Goal: Transaction & Acquisition: Obtain resource

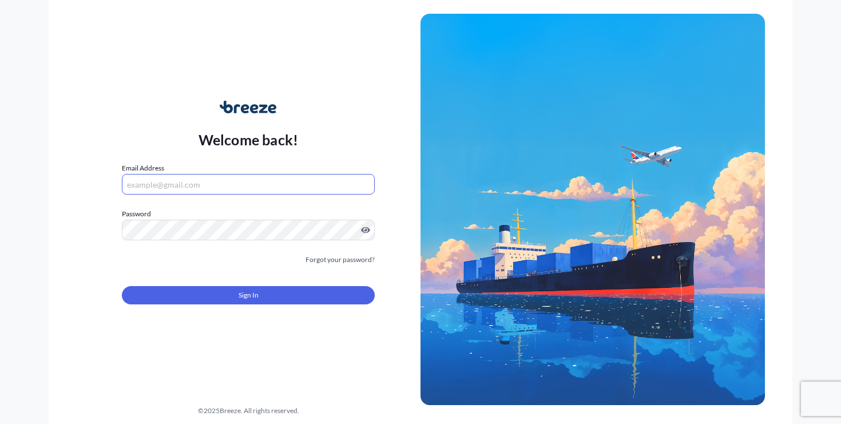
click at [182, 189] on input "Email Address" at bounding box center [248, 184] width 253 height 21
type input "[PERSON_NAME][EMAIL_ADDRESS][DOMAIN_NAME]"
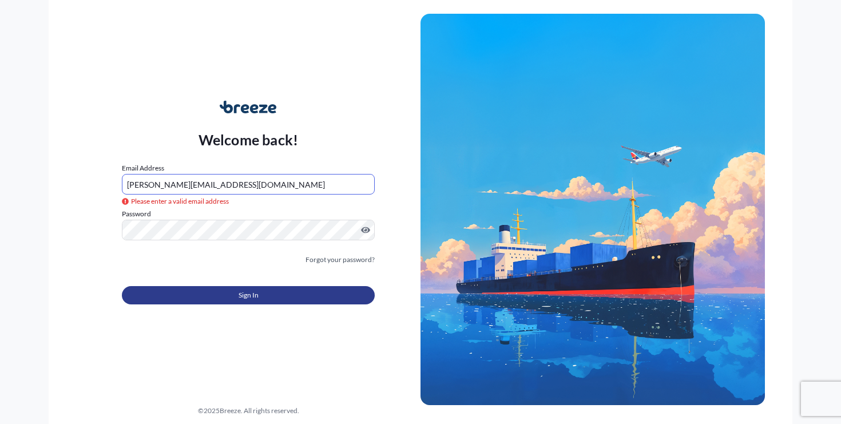
click at [193, 301] on button "Sign In" at bounding box center [248, 295] width 253 height 18
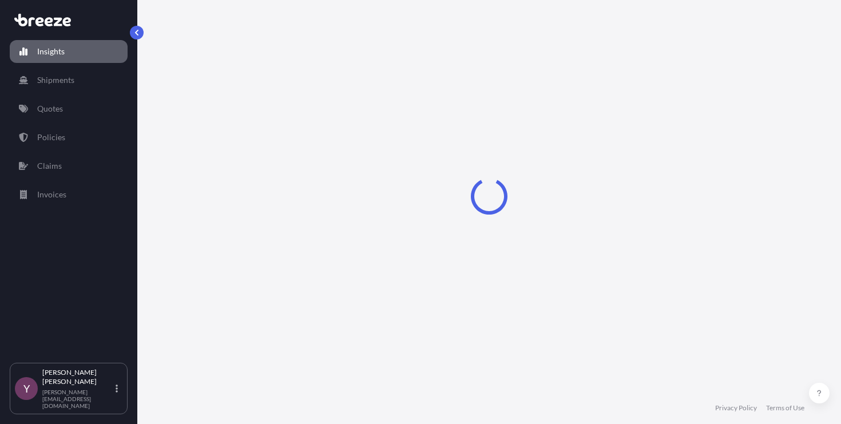
select select "2025"
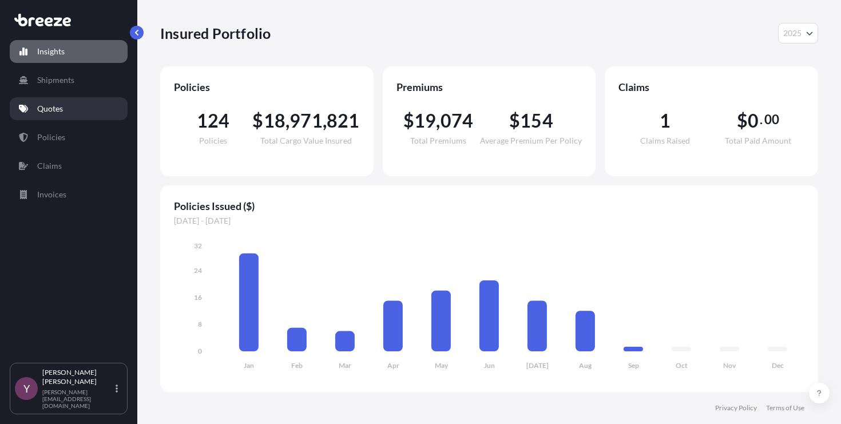
click at [52, 109] on p "Quotes" at bounding box center [50, 108] width 26 height 11
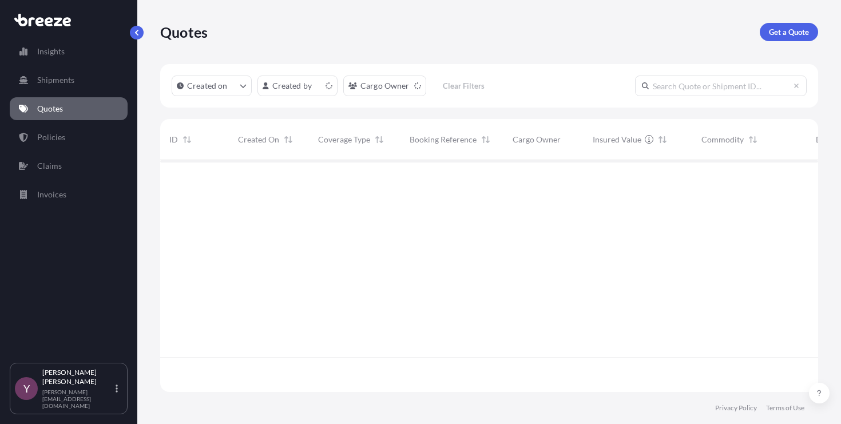
scroll to position [229, 649]
click at [795, 33] on p "Get a Quote" at bounding box center [789, 31] width 40 height 11
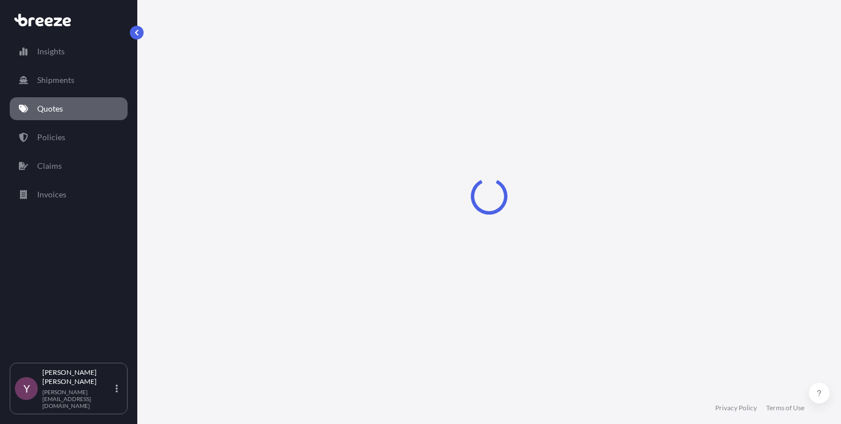
select select "Sea"
select select "1"
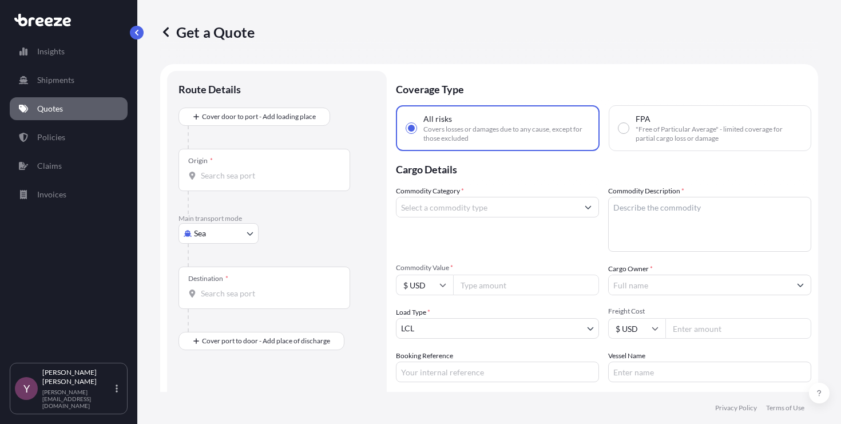
scroll to position [18, 0]
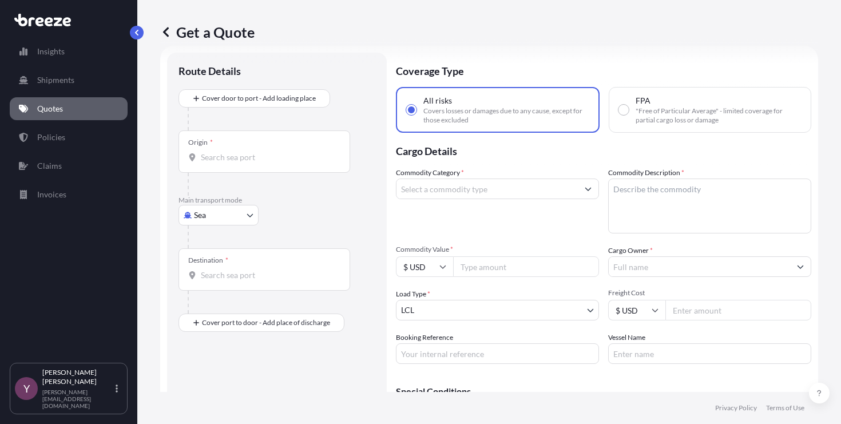
click at [526, 265] on input "Commodity Value *" at bounding box center [526, 266] width 146 height 21
paste input "3300"
type input "3300"
click at [500, 185] on input "Commodity Category *" at bounding box center [486, 188] width 181 height 21
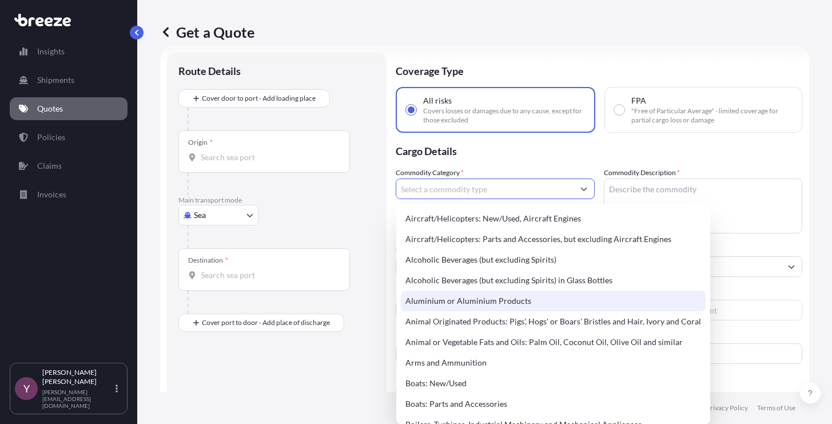
click at [502, 299] on div "Aluminium or Aluminium Products" at bounding box center [553, 300] width 305 height 21
type input "Aluminium or Aluminium Products"
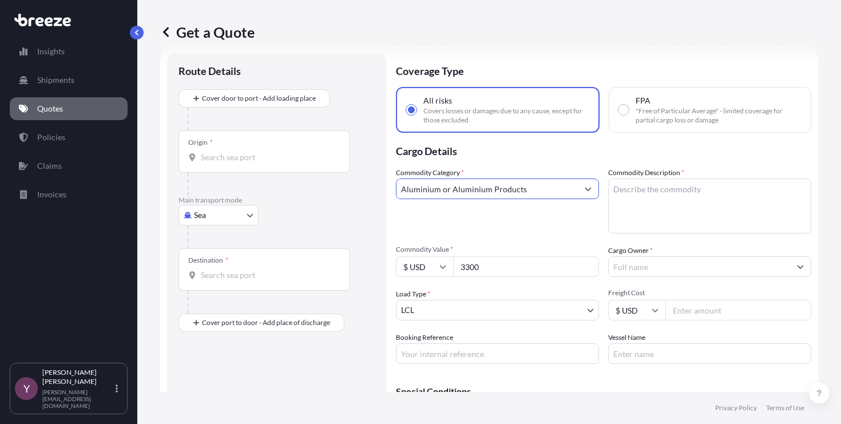
click at [672, 201] on textarea "Commodity Description *" at bounding box center [709, 205] width 203 height 55
type textarea "aluminum hardware"
click at [222, 213] on body "Insights Shipments Quotes Policies Claims Invoices Y [PERSON_NAME] [PERSON_NAME…" at bounding box center [420, 212] width 841 height 424
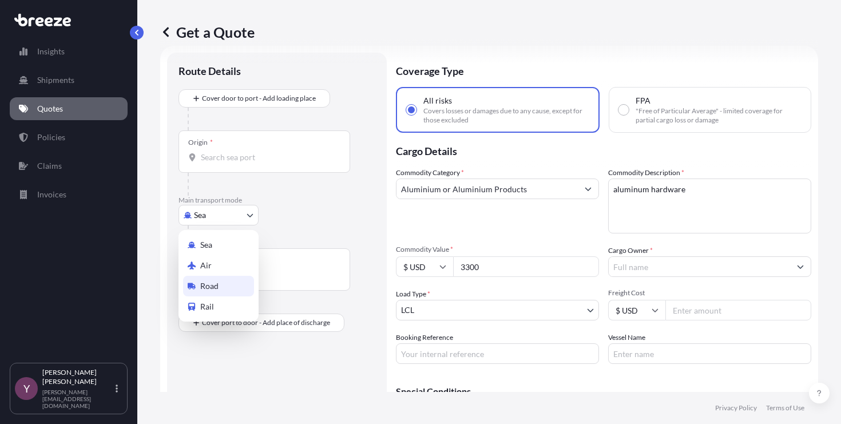
click at [216, 288] on span "Road" at bounding box center [209, 285] width 18 height 11
select select "Road"
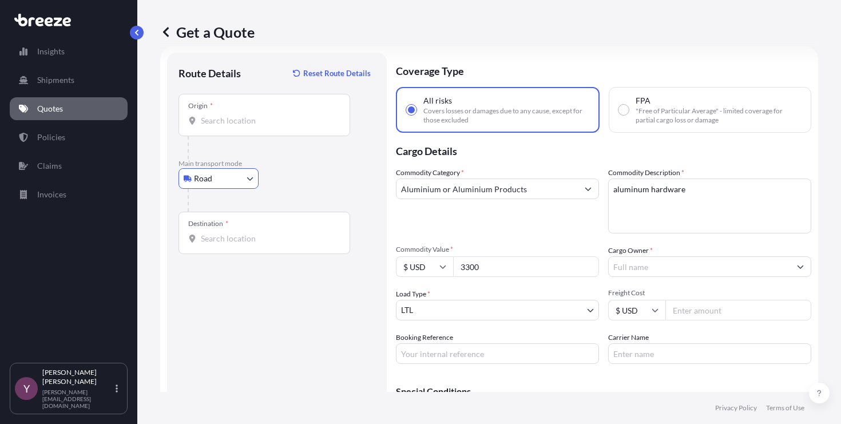
click at [236, 116] on input "Origin *" at bounding box center [268, 120] width 135 height 11
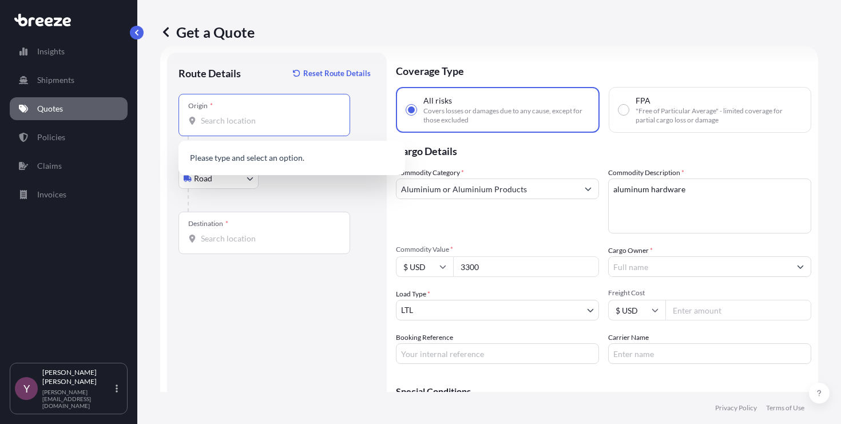
paste input "[STREET_ADDRESS]"
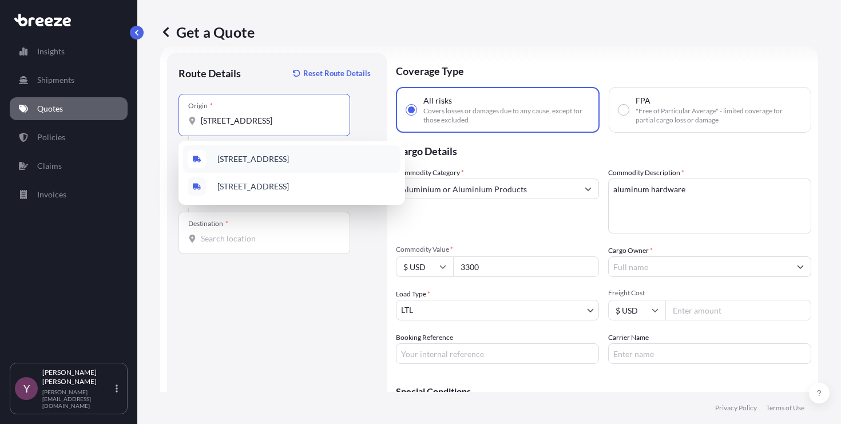
click at [279, 157] on span "[STREET_ADDRESS]" at bounding box center [252, 158] width 71 height 11
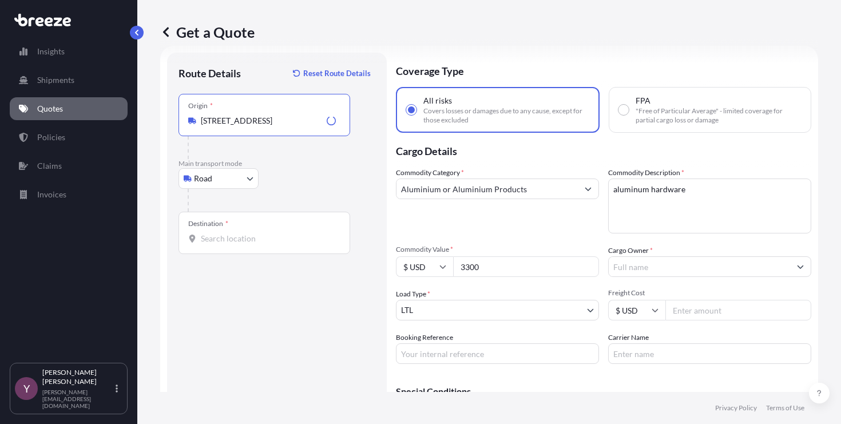
type input "[STREET_ADDRESS]"
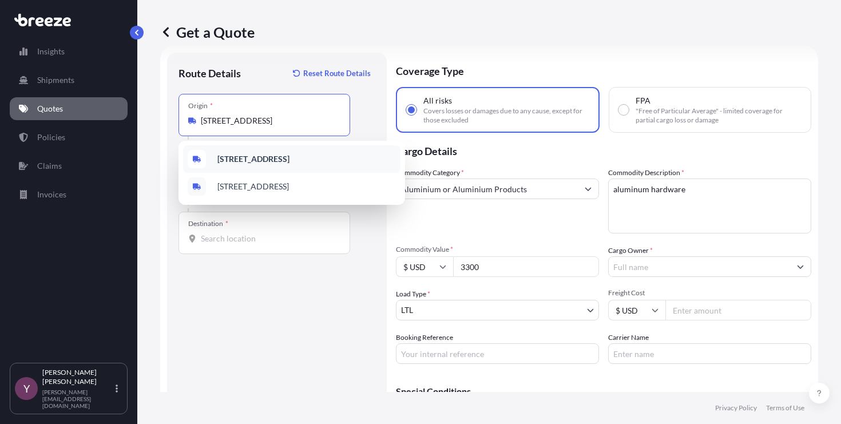
click at [268, 156] on b "[STREET_ADDRESS]" at bounding box center [253, 159] width 72 height 10
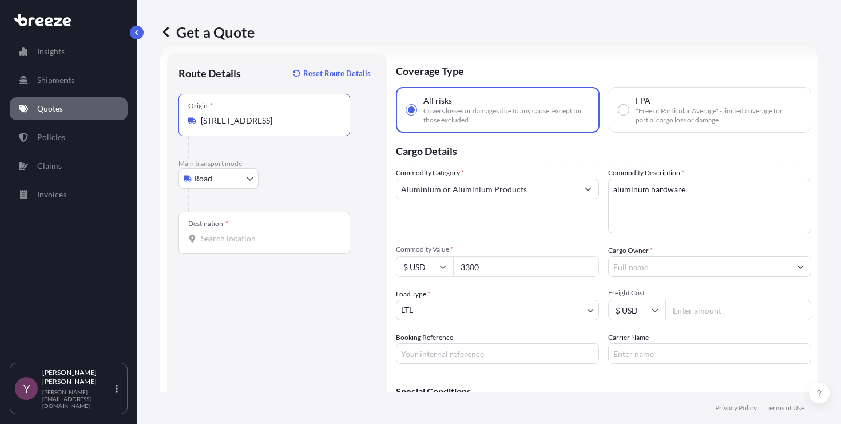
click at [268, 241] on input "Destination *" at bounding box center [268, 238] width 135 height 11
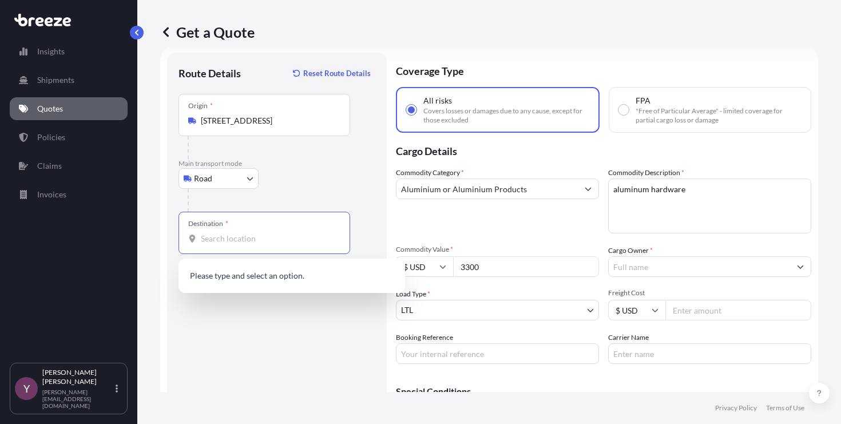
paste input "[STREET_ADDRESS]"
click at [289, 281] on span "[STREET_ADDRESS]" at bounding box center [252, 276] width 71 height 11
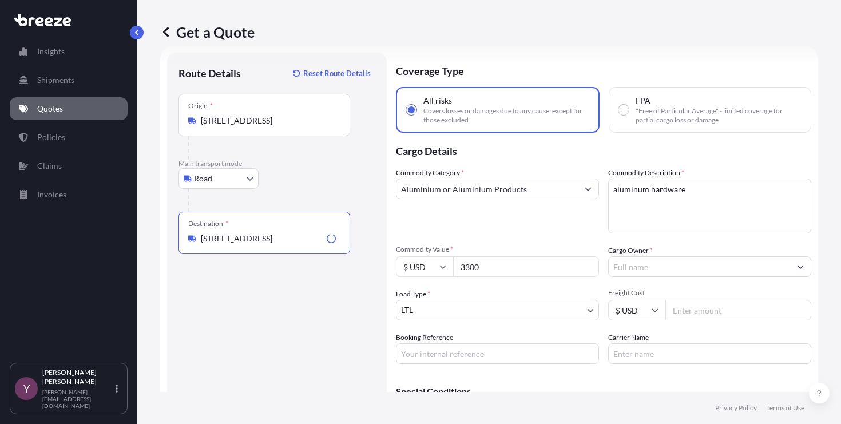
type input "[STREET_ADDRESS]"
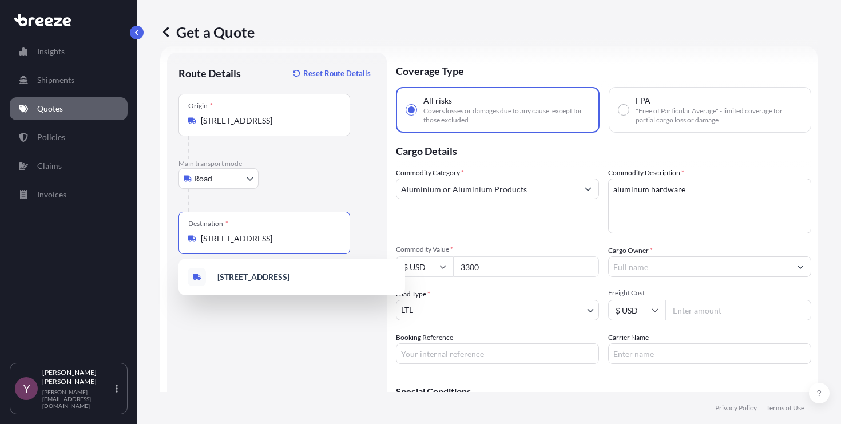
scroll to position [0, 0]
click at [289, 276] on b "[STREET_ADDRESS]" at bounding box center [253, 277] width 72 height 10
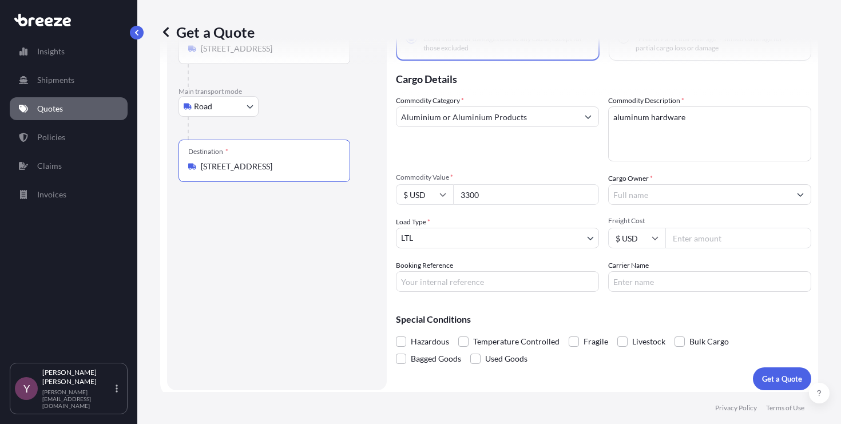
scroll to position [95, 0]
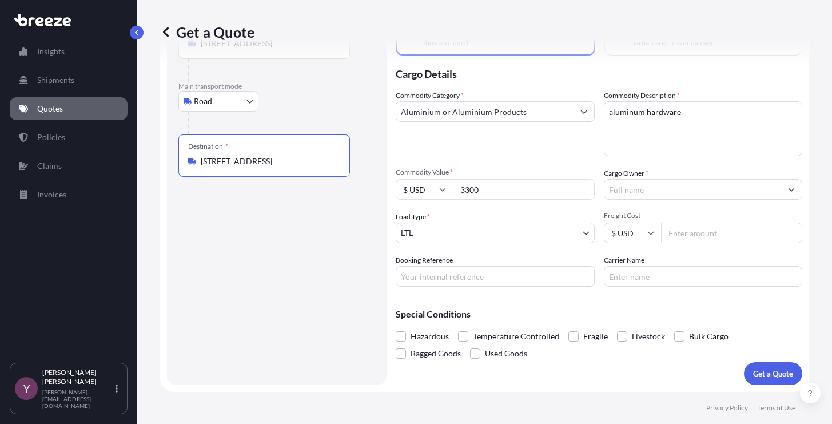
click at [655, 190] on input "Cargo Owner *" at bounding box center [692, 189] width 177 height 21
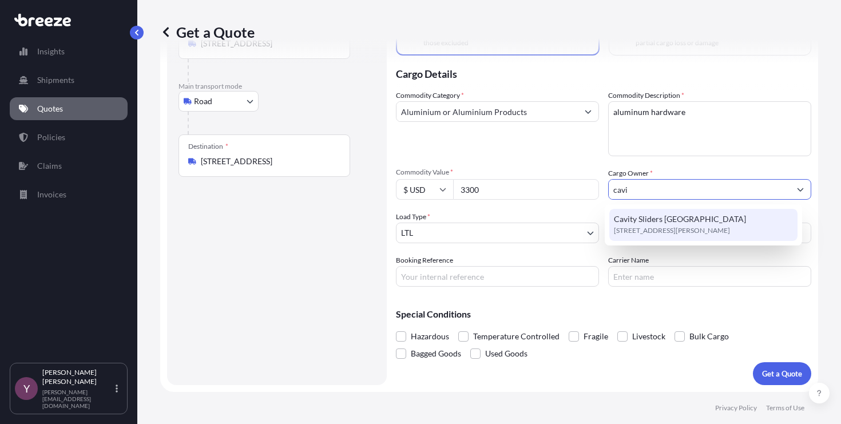
click at [651, 214] on span "Cavity Sliders [GEOGRAPHIC_DATA]" at bounding box center [680, 218] width 132 height 11
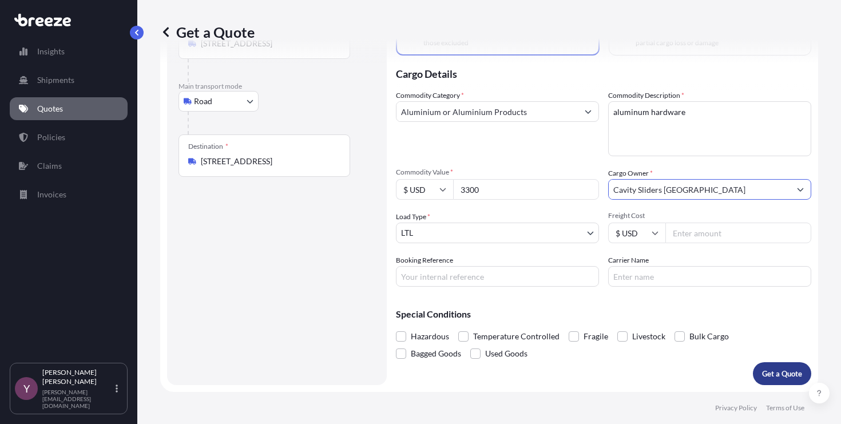
type input "Cavity Sliders [GEOGRAPHIC_DATA]"
click at [769, 377] on p "Get a Quote" at bounding box center [782, 373] width 40 height 11
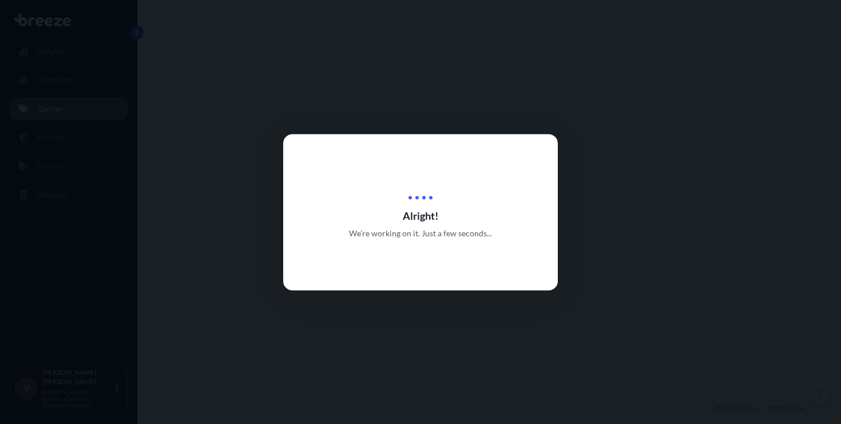
select select "Road"
select select "1"
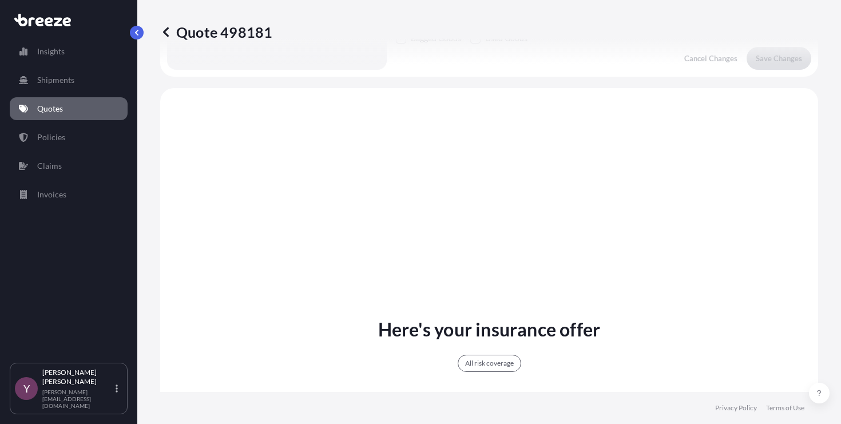
scroll to position [441, 0]
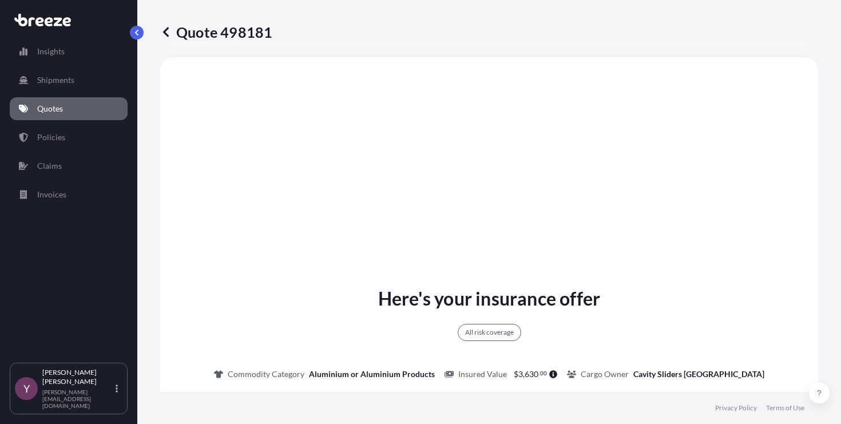
click at [244, 25] on p "Quote 498181" at bounding box center [216, 32] width 112 height 18
copy p "498181"
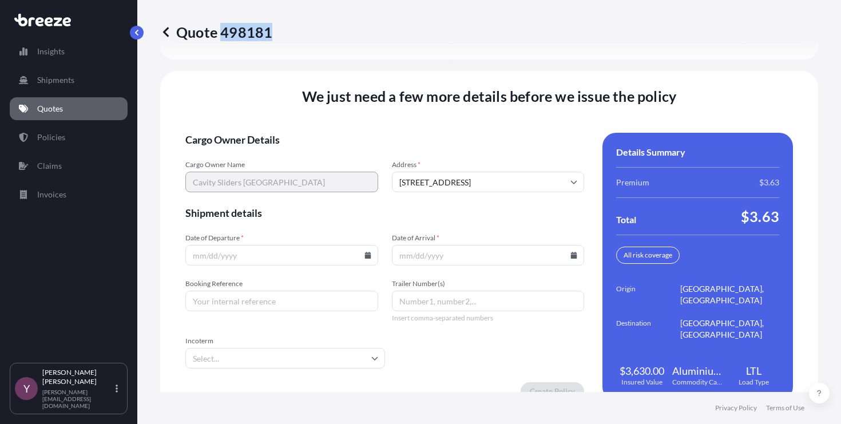
scroll to position [1614, 0]
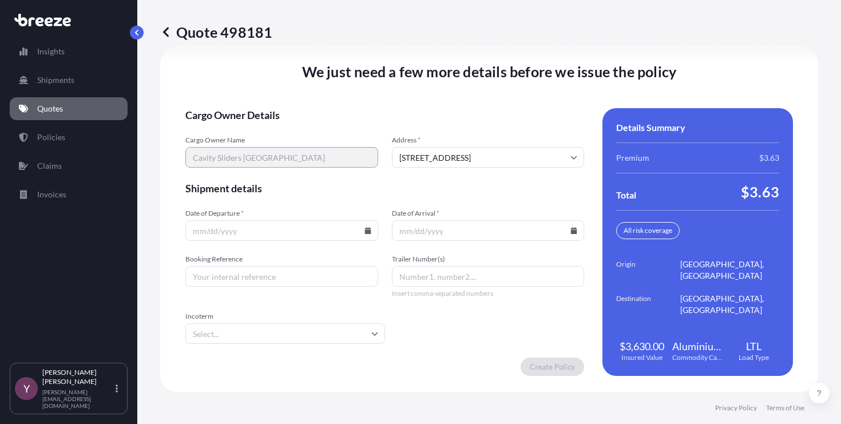
click at [362, 234] on input "Date of Departure *" at bounding box center [281, 230] width 193 height 21
click at [365, 233] on icon at bounding box center [367, 230] width 6 height 7
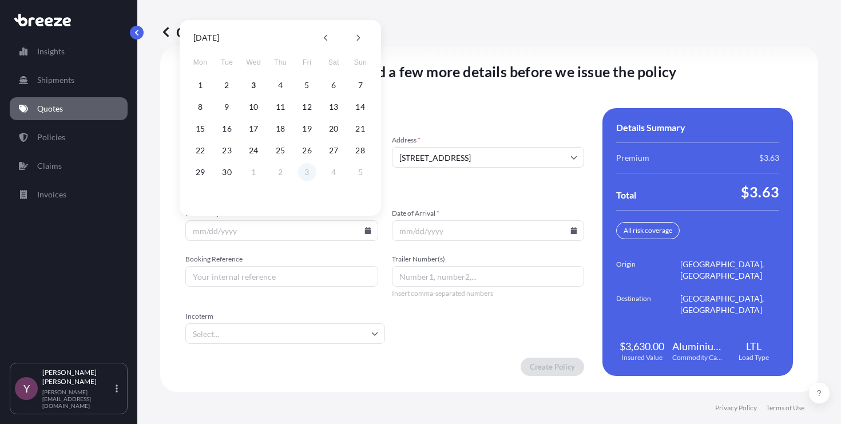
click at [306, 174] on button "3" at bounding box center [307, 172] width 18 height 18
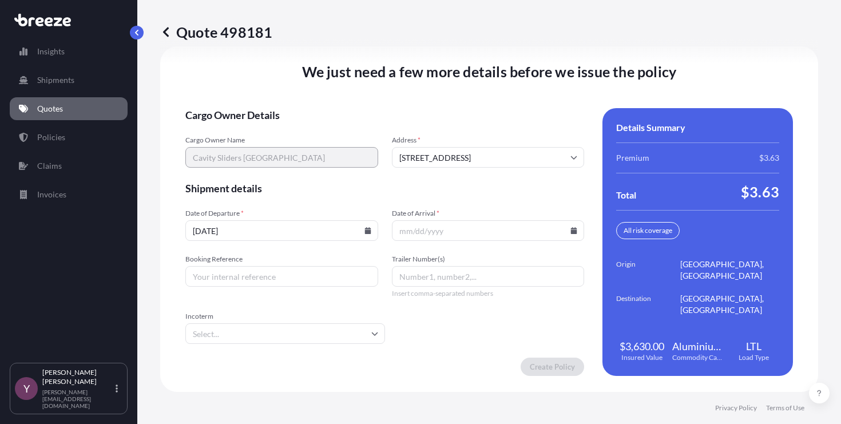
click at [365, 230] on icon at bounding box center [367, 230] width 6 height 7
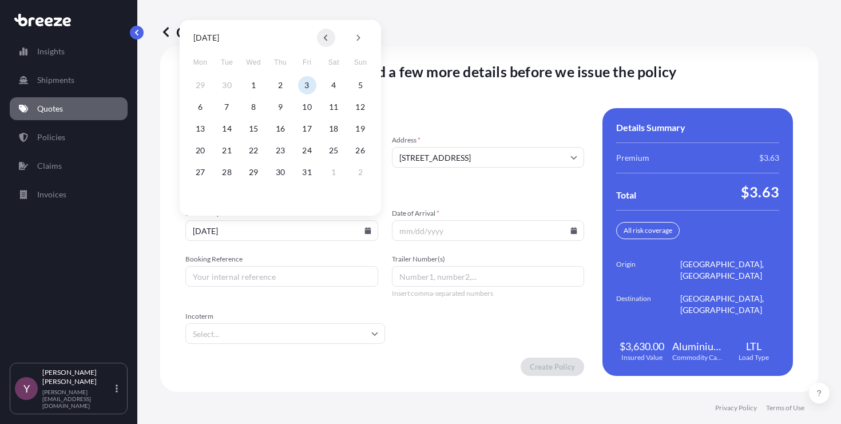
click at [324, 41] on icon at bounding box center [326, 37] width 5 height 7
click at [303, 172] on button "3" at bounding box center [307, 172] width 18 height 18
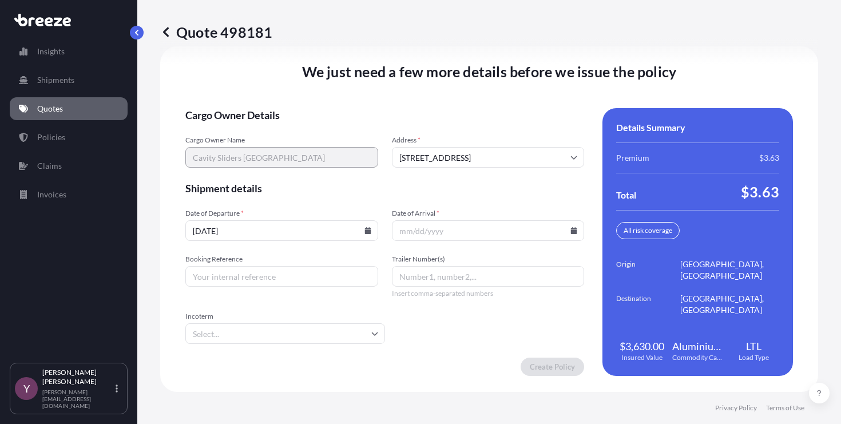
click at [371, 234] on input "[DATE]" at bounding box center [281, 230] width 193 height 21
click at [364, 229] on icon at bounding box center [367, 230] width 7 height 7
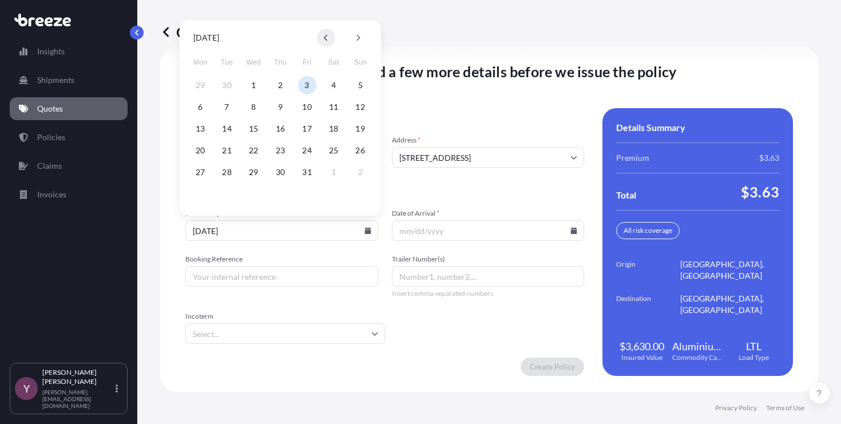
click at [333, 35] on button at bounding box center [326, 38] width 18 height 18
click at [248, 86] on button "3" at bounding box center [253, 85] width 18 height 18
type input "[DATE]"
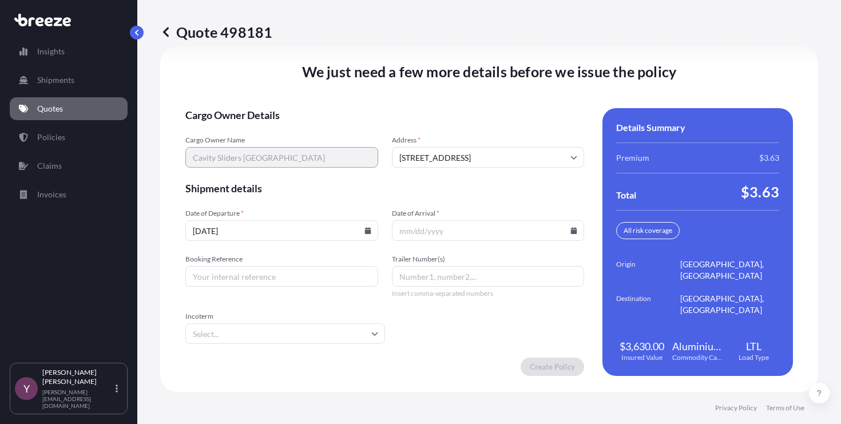
click at [562, 228] on input "Date of Arrival *" at bounding box center [488, 230] width 193 height 21
click at [571, 232] on icon at bounding box center [573, 230] width 7 height 7
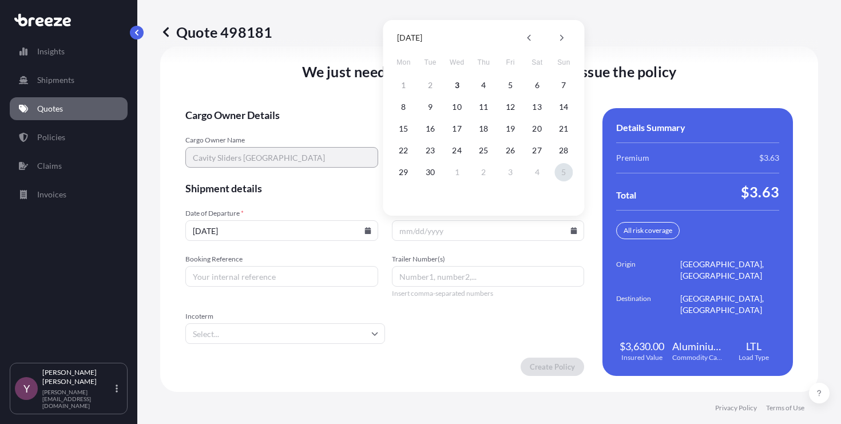
click at [562, 170] on button "5" at bounding box center [563, 172] width 18 height 18
type input "[DATE]"
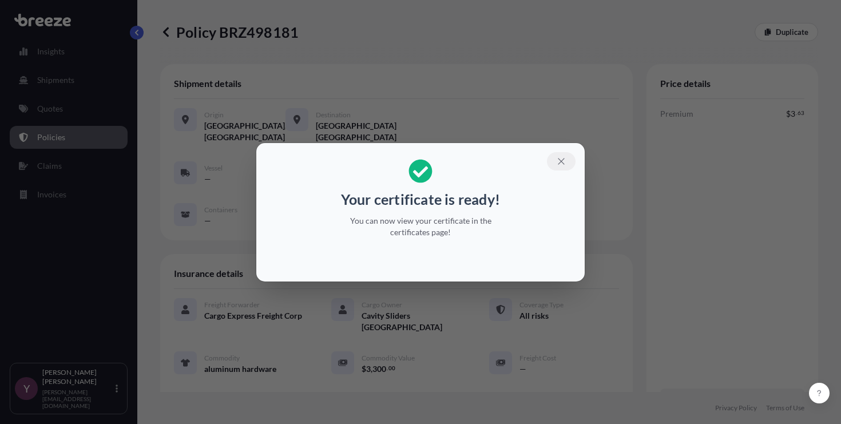
click at [551, 162] on button "button" at bounding box center [561, 161] width 29 height 18
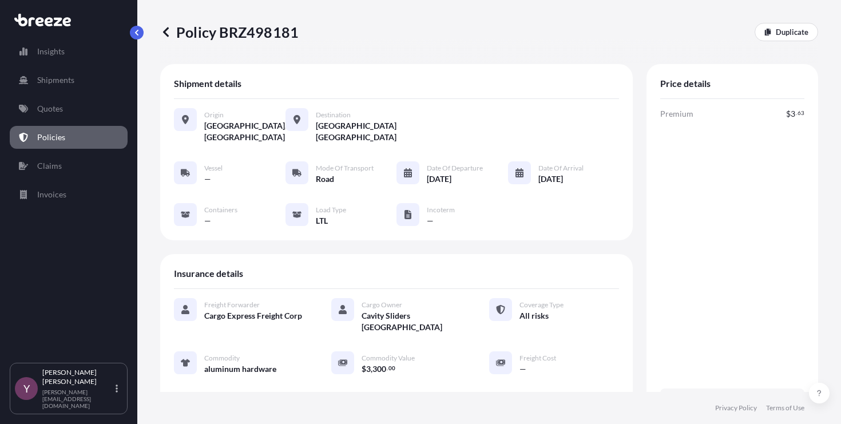
click at [251, 34] on p "Policy BRZ498181" at bounding box center [229, 32] width 138 height 18
copy p "BRZ498181"
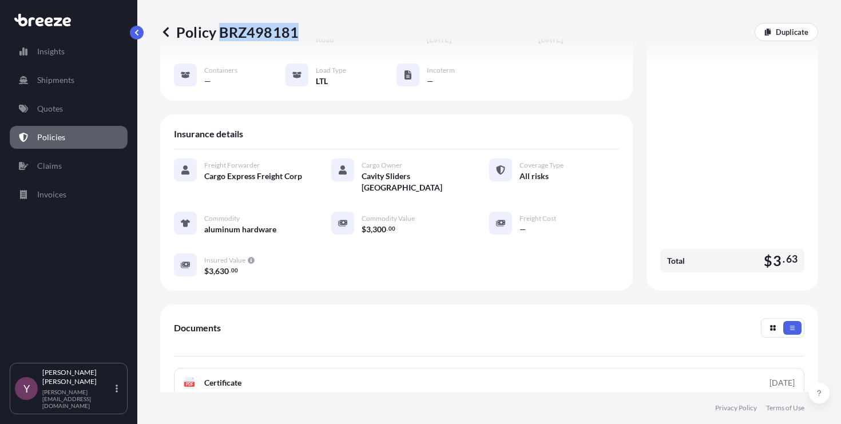
scroll to position [206, 0]
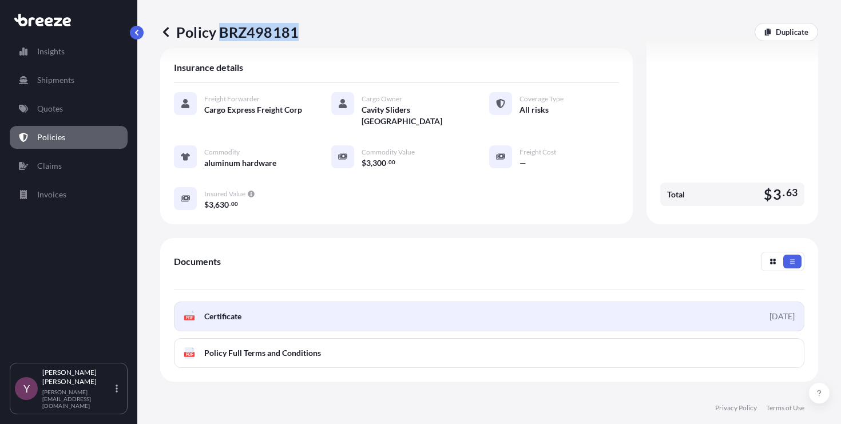
click at [245, 313] on link "PDF Certificate [DATE]" at bounding box center [489, 316] width 630 height 30
